Goal: Task Accomplishment & Management: Use online tool/utility

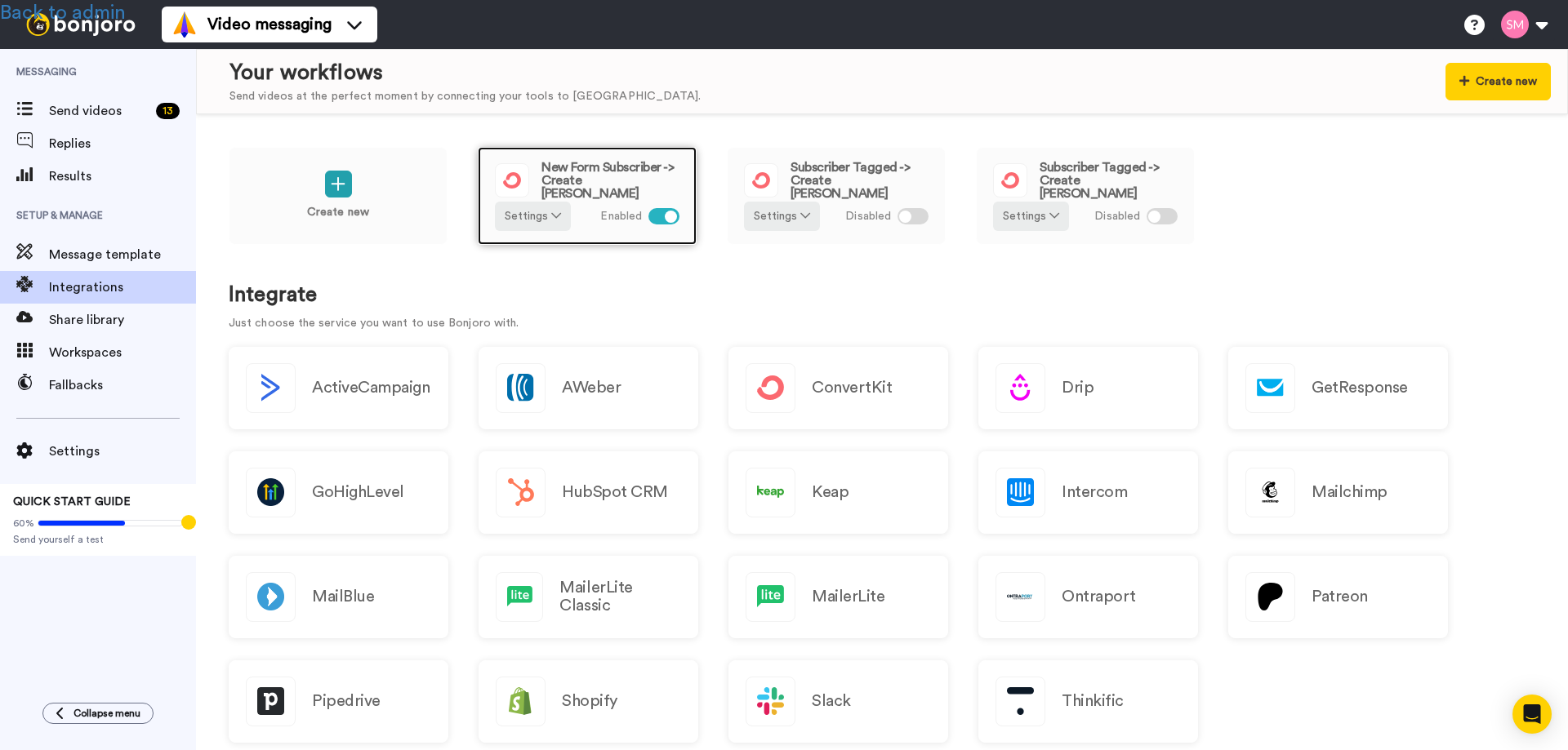
click at [590, 174] on span "New Form Subscriber -> Create [PERSON_NAME]" at bounding box center [611, 180] width 138 height 39
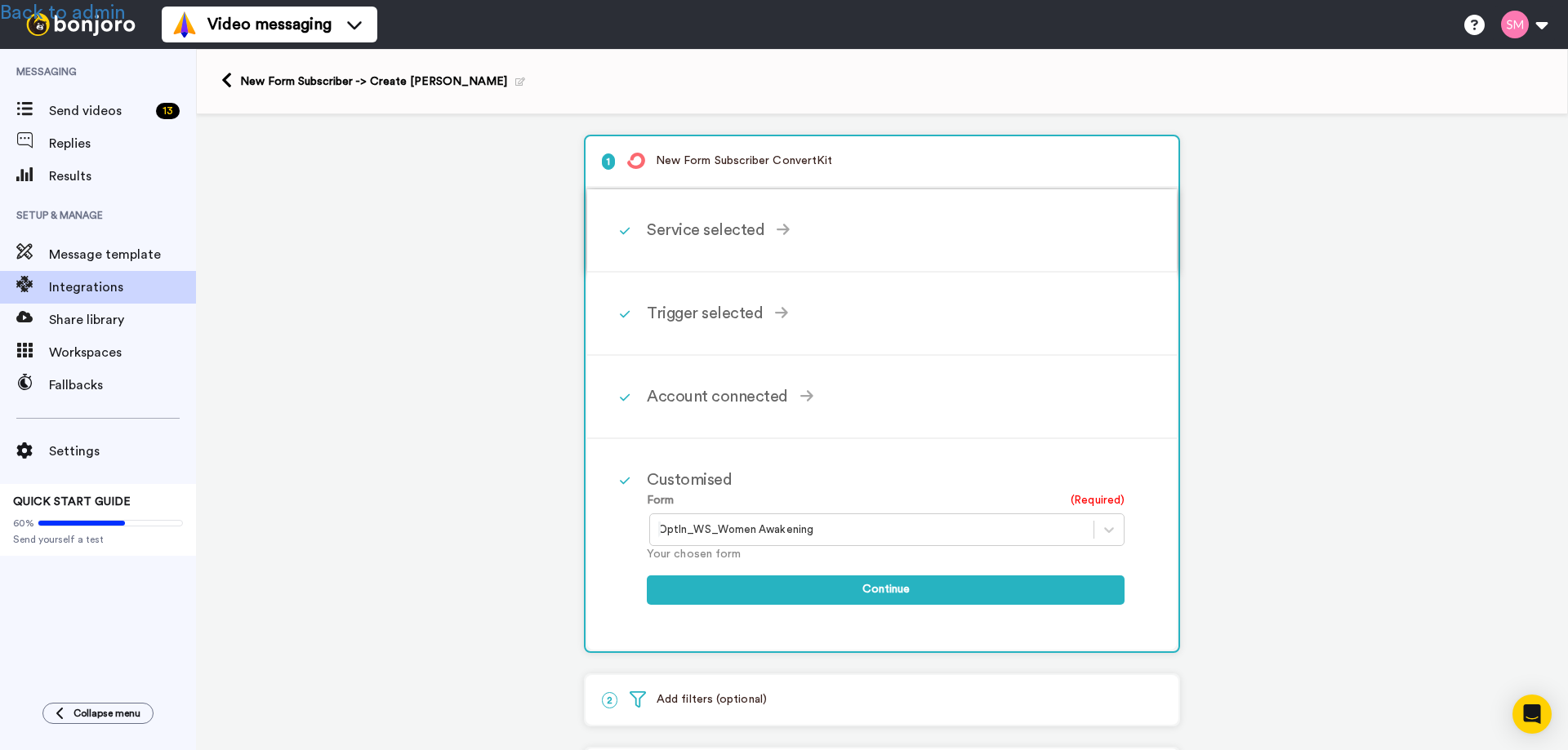
click at [686, 233] on div "Service selected" at bounding box center [886, 230] width 478 height 25
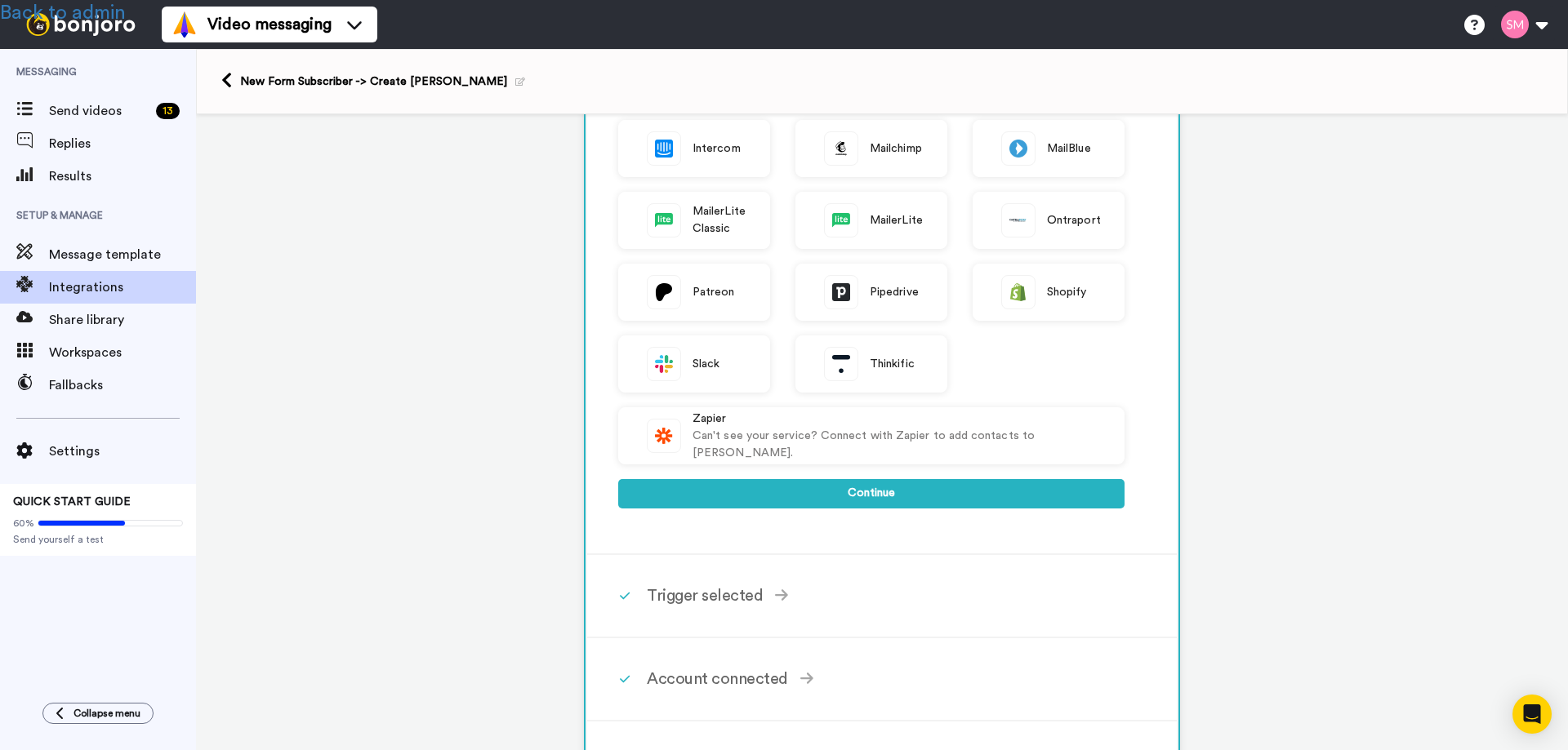
scroll to position [408, 0]
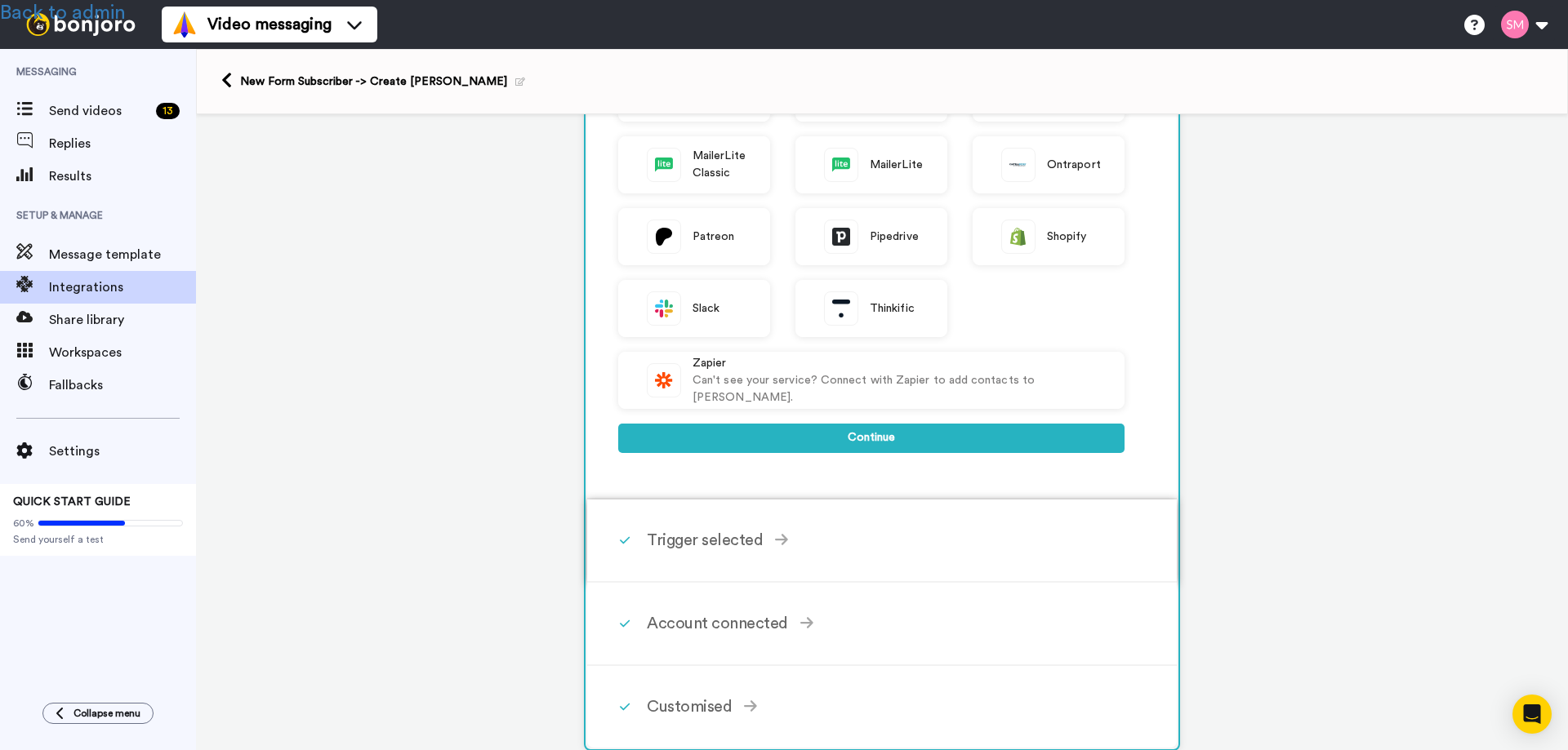
click at [684, 532] on div "Trigger selected" at bounding box center [886, 540] width 478 height 25
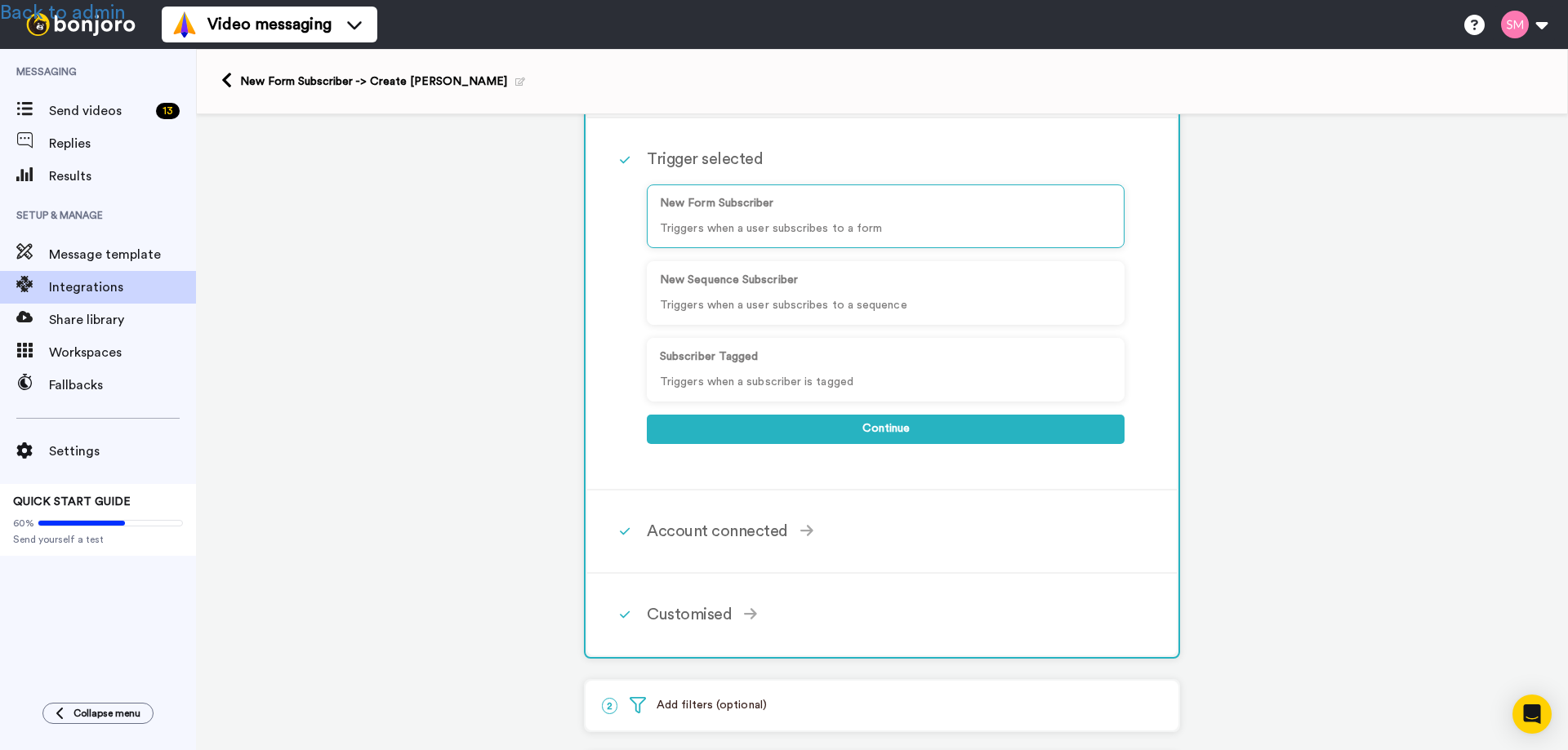
scroll to position [153, 0]
click at [673, 605] on div "Customised" at bounding box center [886, 616] width 478 height 25
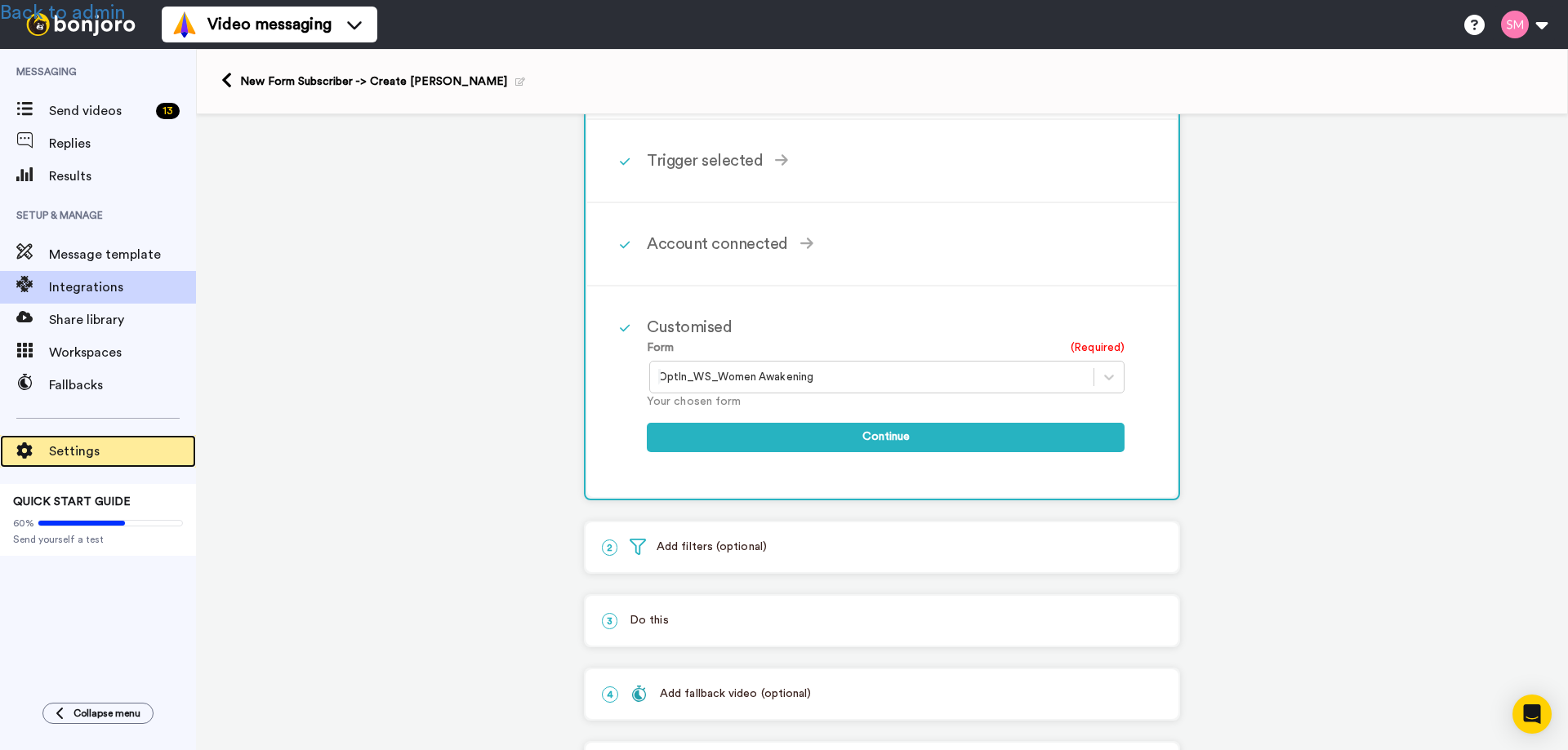
click at [84, 451] on span "Settings" at bounding box center [122, 451] width 147 height 20
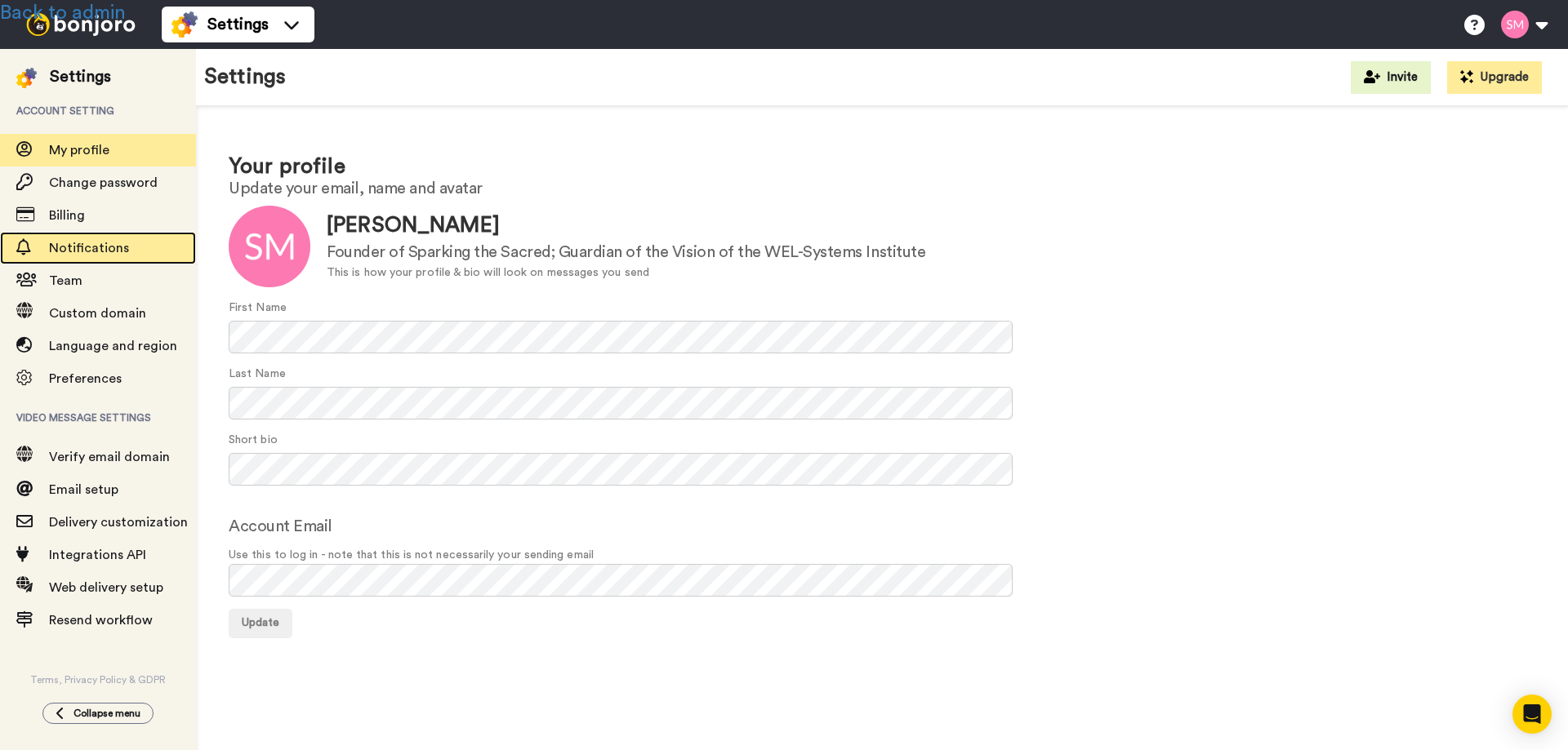
click at [98, 247] on span "Notifications" at bounding box center [89, 248] width 80 height 13
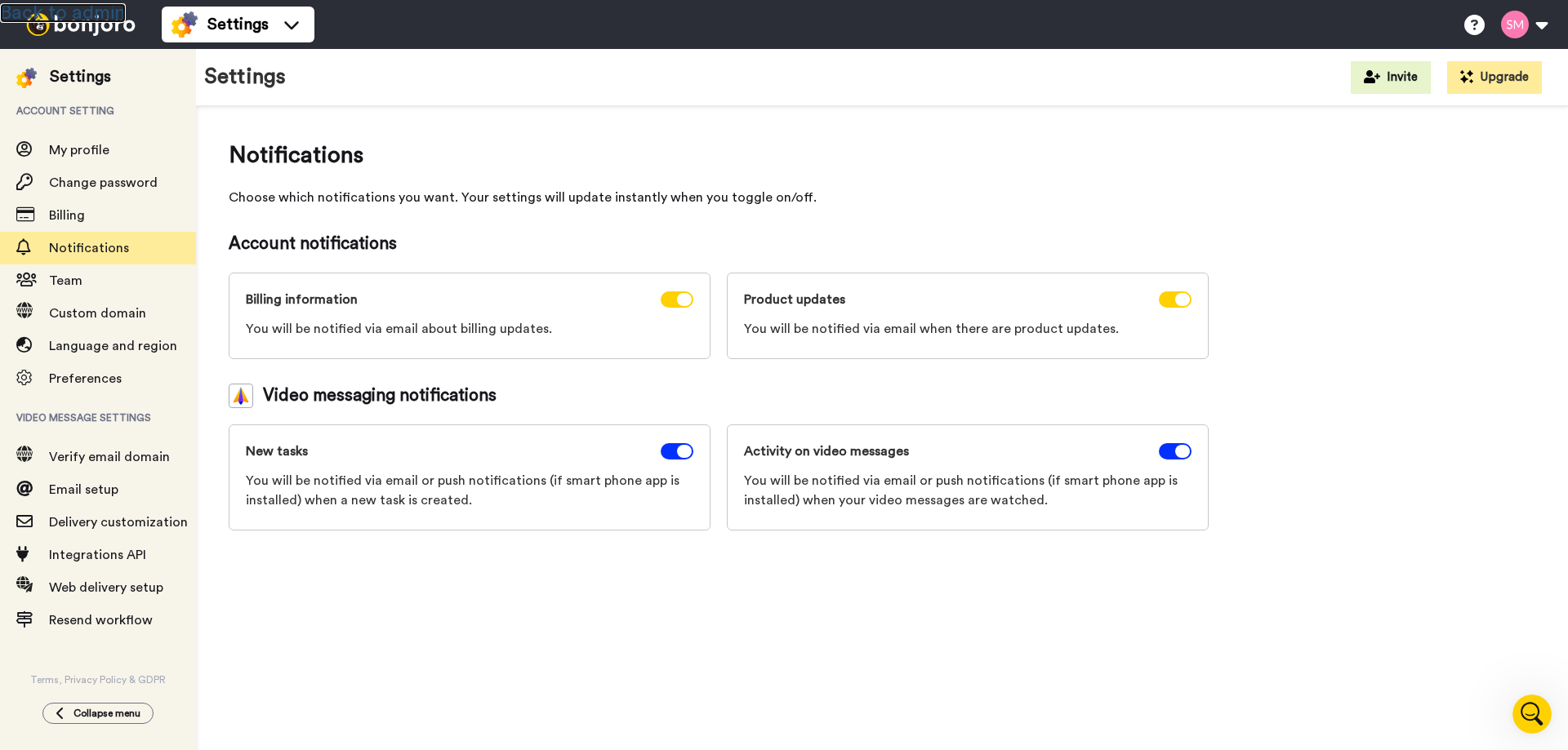
click at [77, 12] on link "Back to admin" at bounding box center [63, 12] width 126 height 20
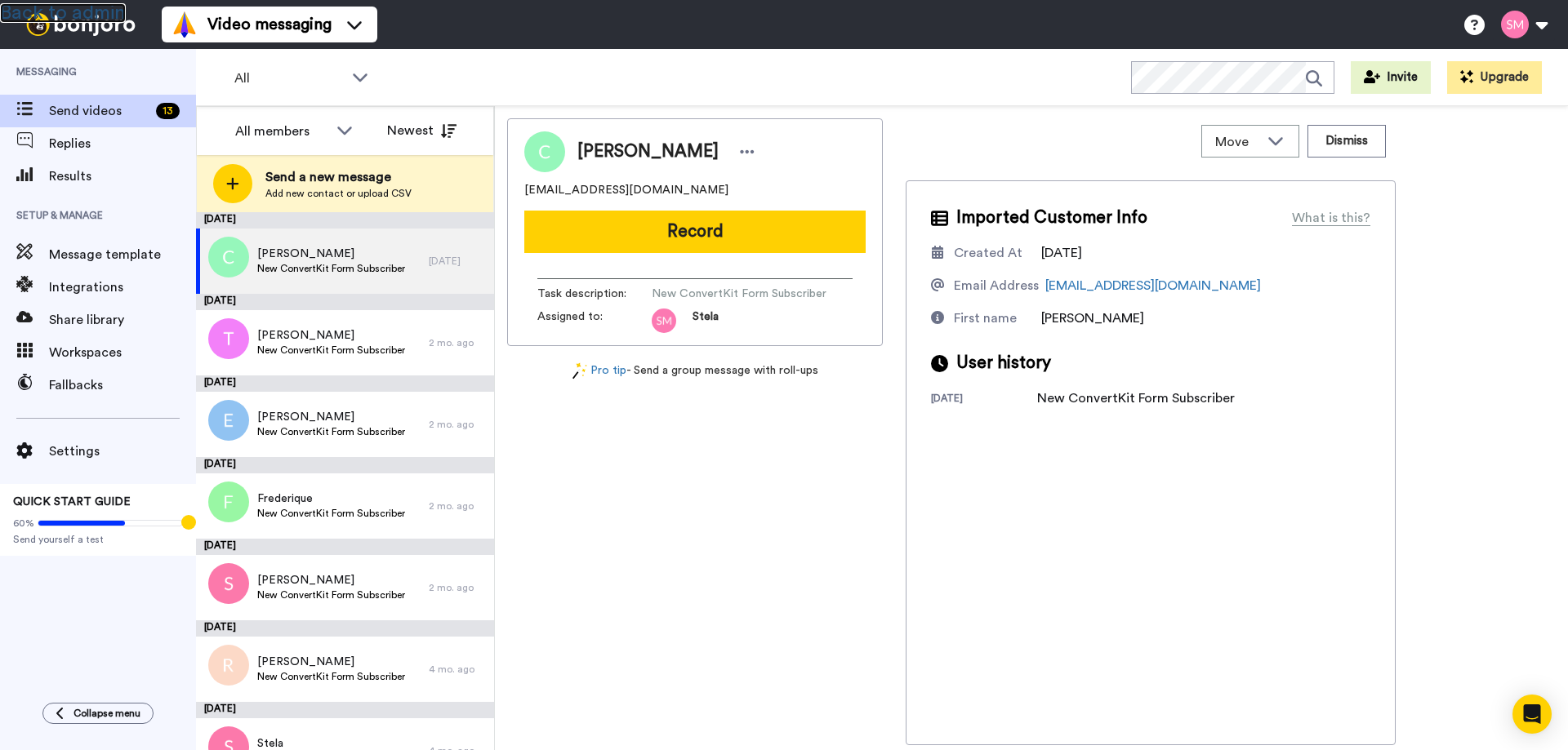
click at [86, 17] on link "Back to admin" at bounding box center [63, 12] width 126 height 20
click at [95, 285] on span "Integrations" at bounding box center [122, 287] width 147 height 20
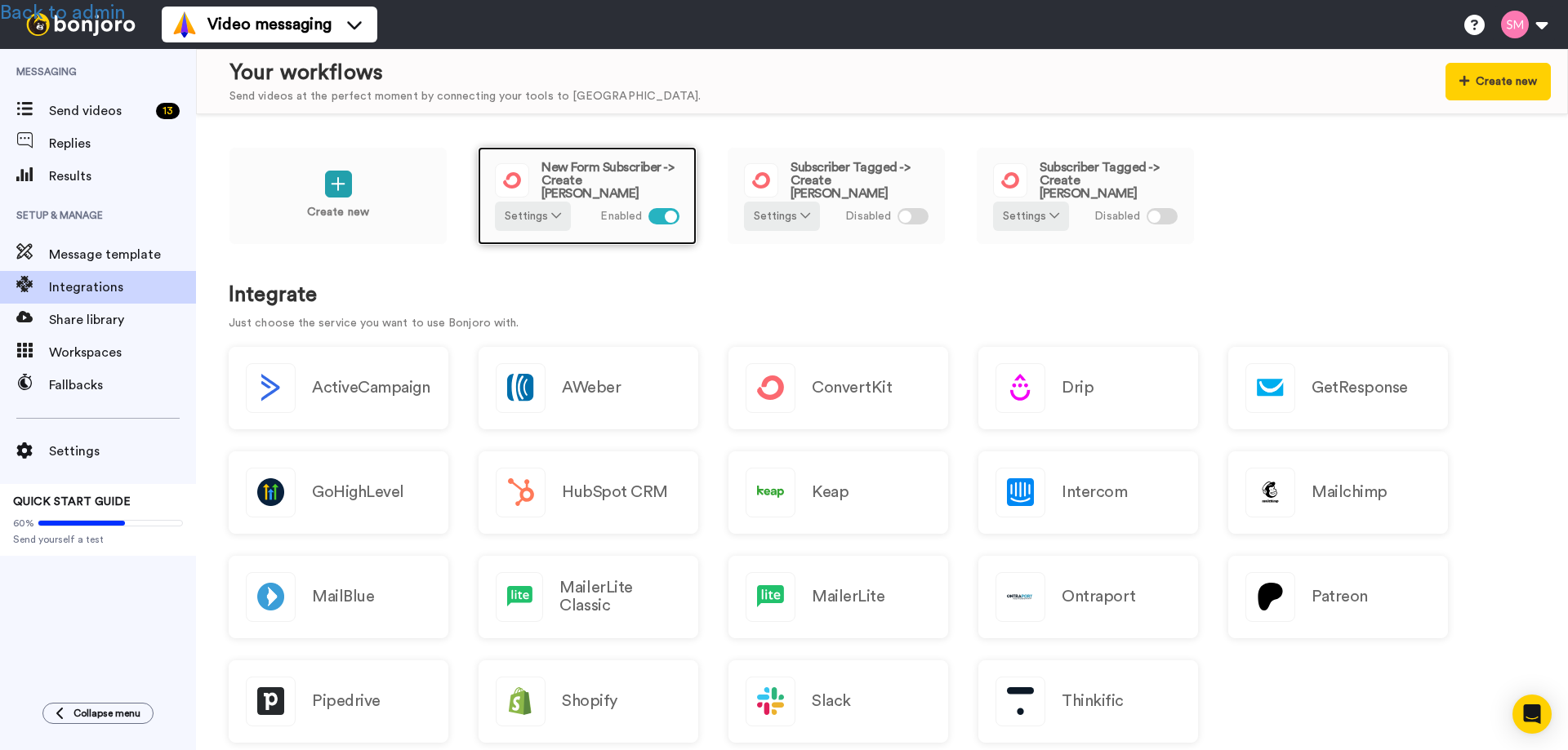
click at [594, 169] on span "New Form Subscriber -> Create Bonjoro" at bounding box center [611, 180] width 138 height 39
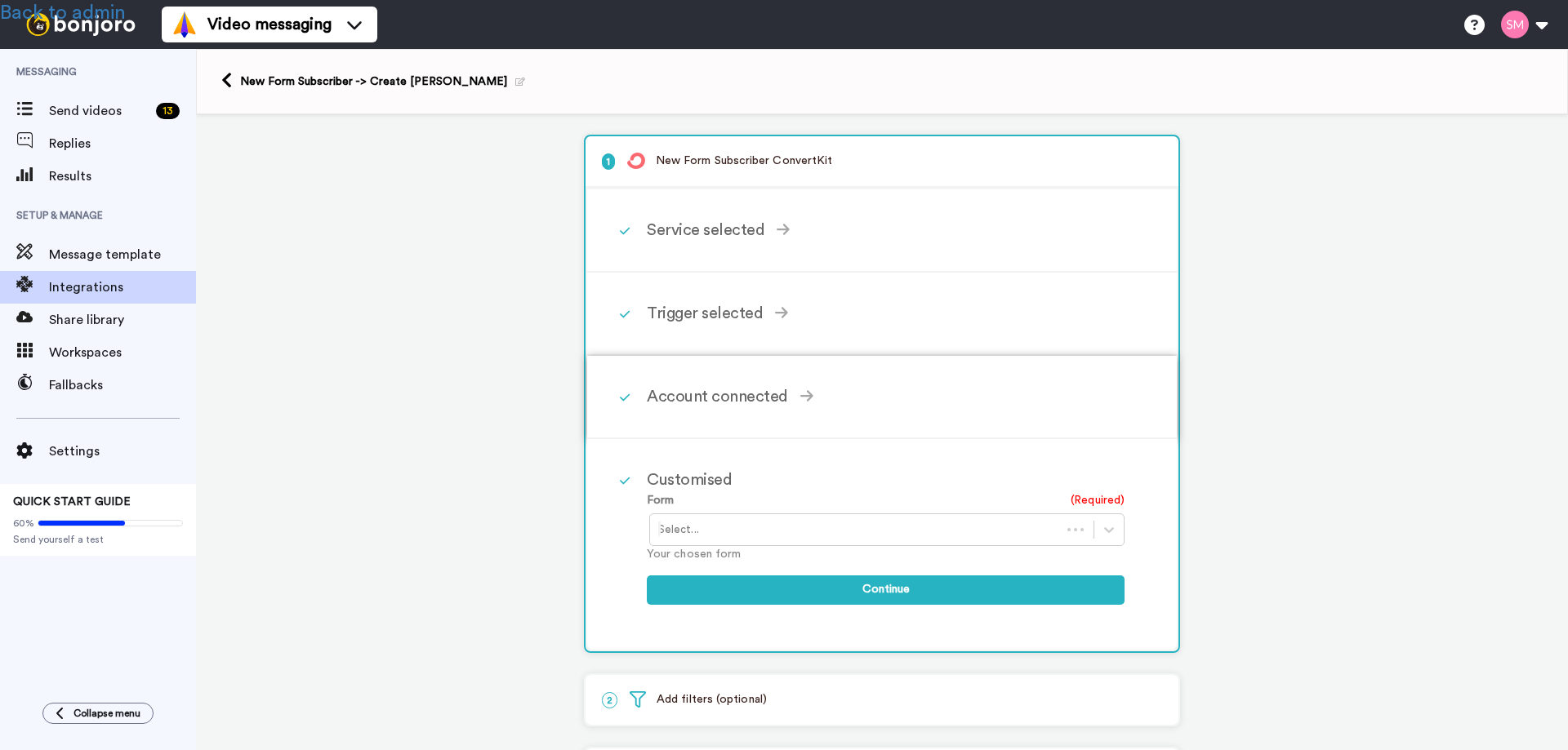
click at [692, 398] on div "Account connected" at bounding box center [886, 397] width 478 height 25
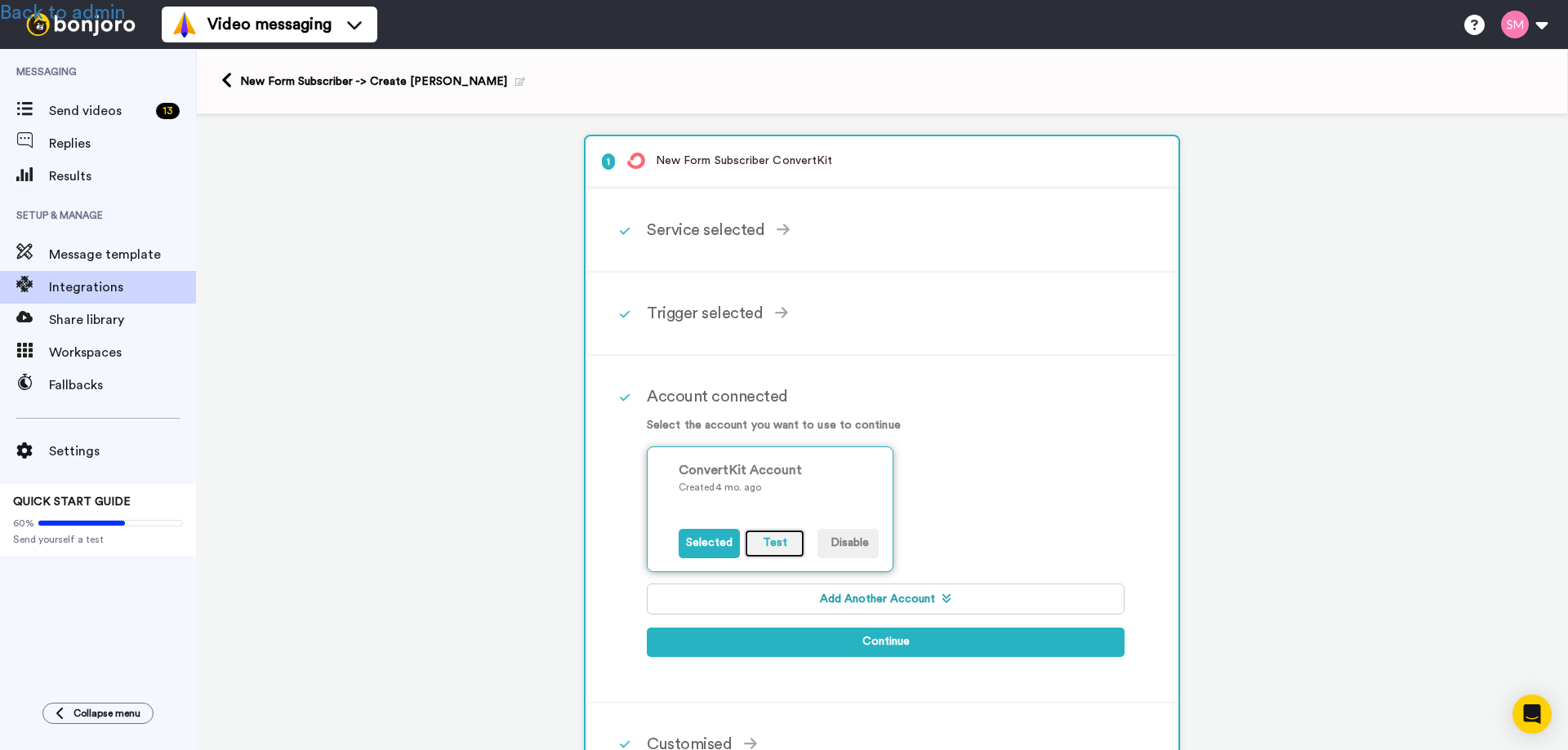
click at [761, 540] on button "Test" at bounding box center [774, 543] width 62 height 29
